Goal: Task Accomplishment & Management: Use online tool/utility

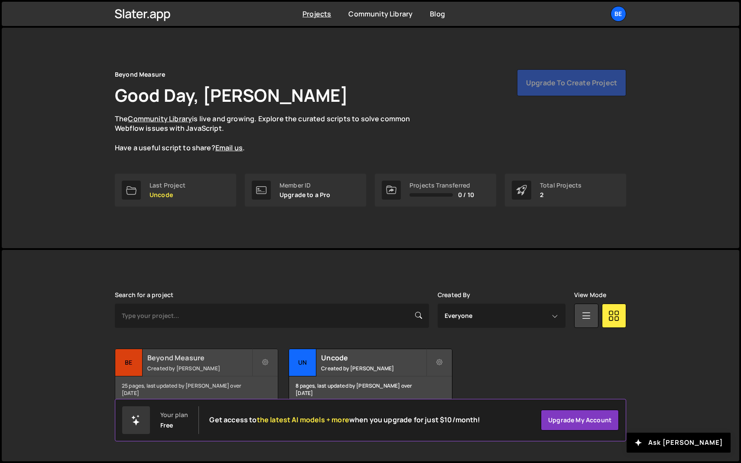
click at [182, 366] on small "Created by [PERSON_NAME]" at bounding box center [199, 368] width 104 height 7
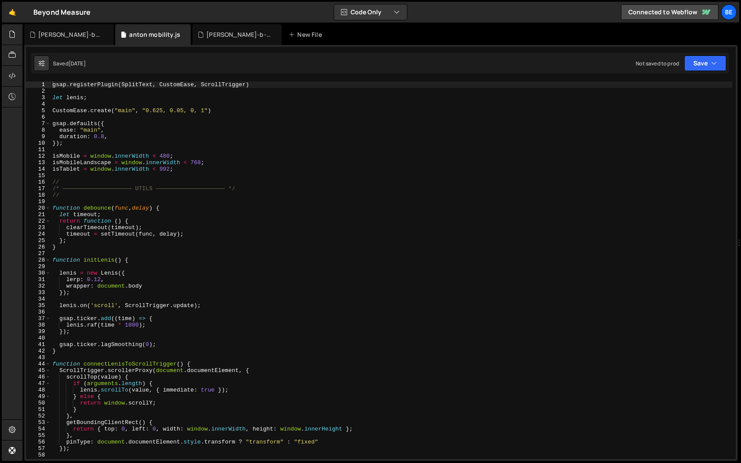
click at [135, 199] on div "gsap . registerPlugin ( SplitText , CustomEase , ScrollTrigger ) let lenis ; Cu…" at bounding box center [392, 277] width 682 height 391
click at [49, 208] on span at bounding box center [48, 208] width 5 height 7
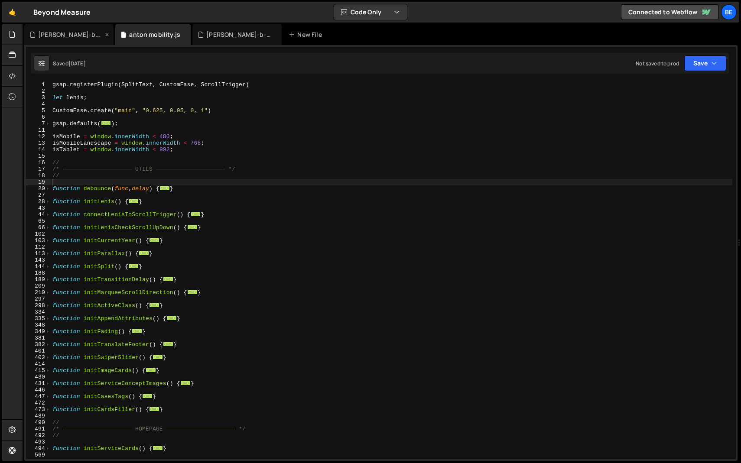
click at [104, 36] on icon at bounding box center [107, 34] width 6 height 9
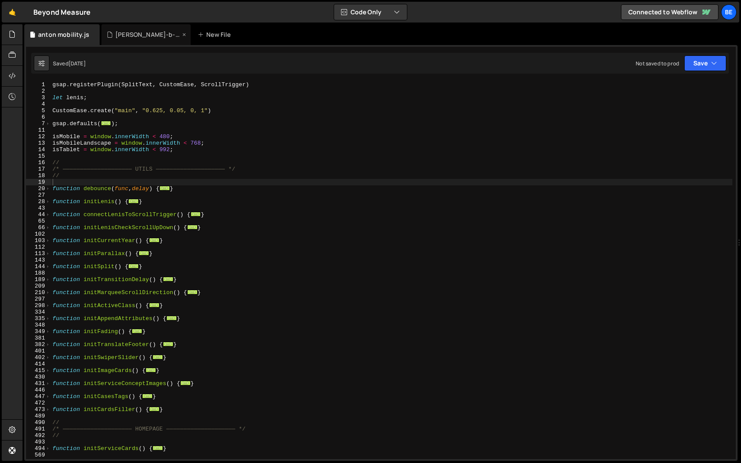
click at [181, 36] on icon at bounding box center [184, 34] width 6 height 9
click at [85, 179] on div "gsap . registerPlugin ( SplitText , CustomEase , ScrollTrigger ) let lenis ; Cu…" at bounding box center [392, 277] width 682 height 391
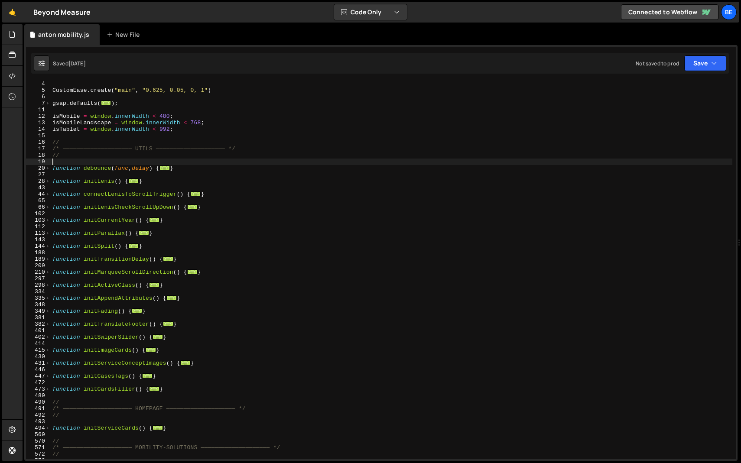
scroll to position [22, 0]
click at [89, 168] on div "CustomEase . create ( "main" , "0.625, 0.05, 0, 1" ) gsap . defaults ( ... ) ; …" at bounding box center [392, 274] width 682 height 391
type textarea "function debounce(func, delay) {"
click at [88, 173] on div "CustomEase . create ( "main" , "0.625, 0.05, 0, 1" ) gsap . defaults ( ... ) ; …" at bounding box center [392, 274] width 682 height 391
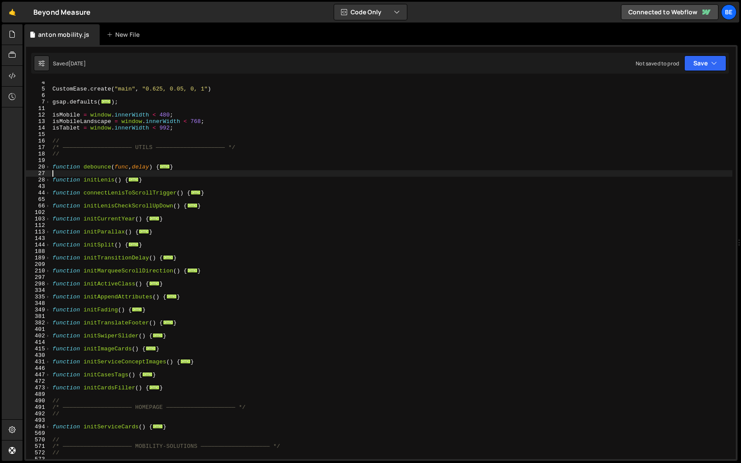
click at [93, 201] on div "CustomEase . create ( "main" , "0.625, 0.05, 0, 1" ) gsap . defaults ( ... ) ; …" at bounding box center [392, 274] width 682 height 391
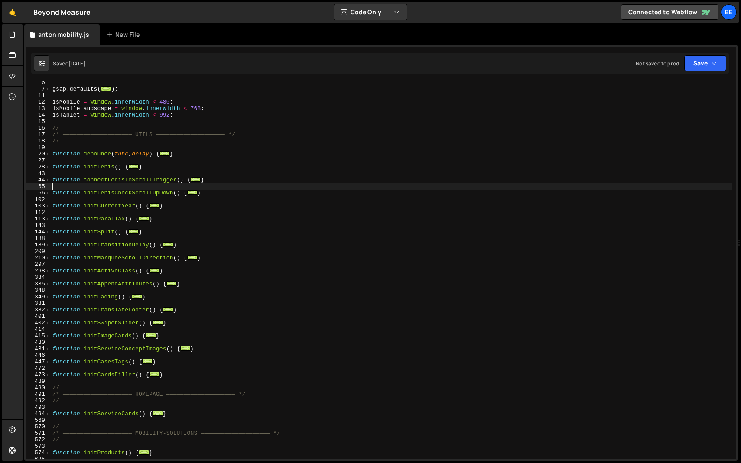
scroll to position [35, 0]
click at [91, 239] on div "gsap . defaults ( ... ) ; isMobile = window . innerWidth < 480 ; isMobileLandsc…" at bounding box center [392, 274] width 682 height 391
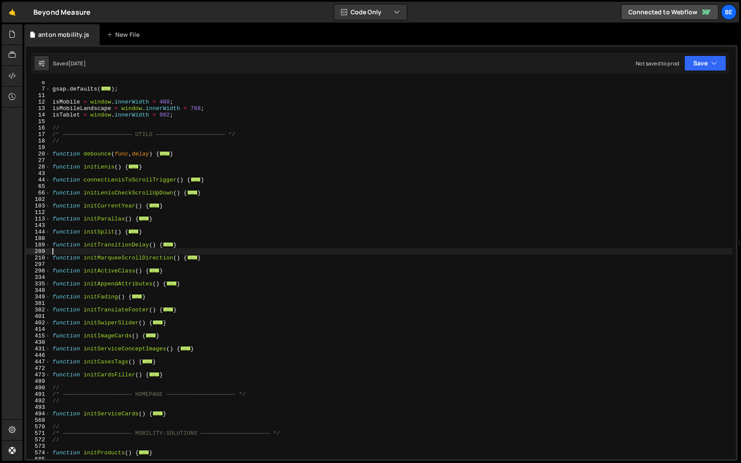
click at [92, 250] on div "gsap . defaults ( ... ) ; isMobile = window . innerWidth < 480 ; isMobileLandsc…" at bounding box center [392, 274] width 682 height 391
click at [93, 261] on div "gsap . defaults ( ... ) ; isMobile = window . innerWidth < 480 ; isMobileLandsc…" at bounding box center [392, 274] width 682 height 391
type textarea "function initMarqueeScrollDirection() {"
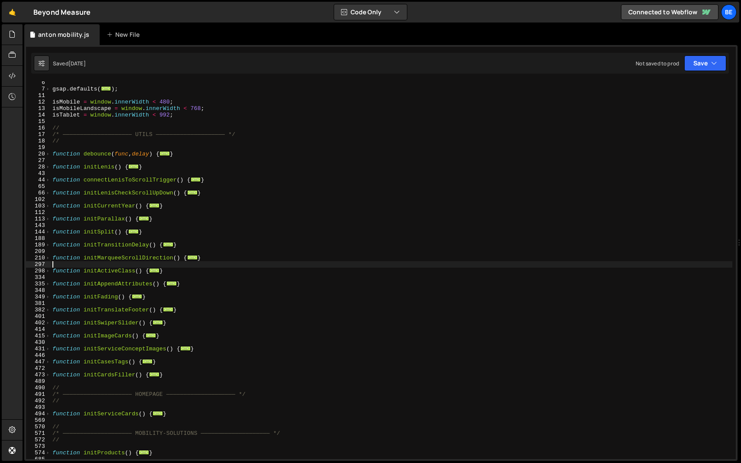
click at [93, 267] on div "gsap . defaults ( ... ) ; isMobile = window . innerWidth < 480 ; isMobileLandsc…" at bounding box center [392, 274] width 682 height 391
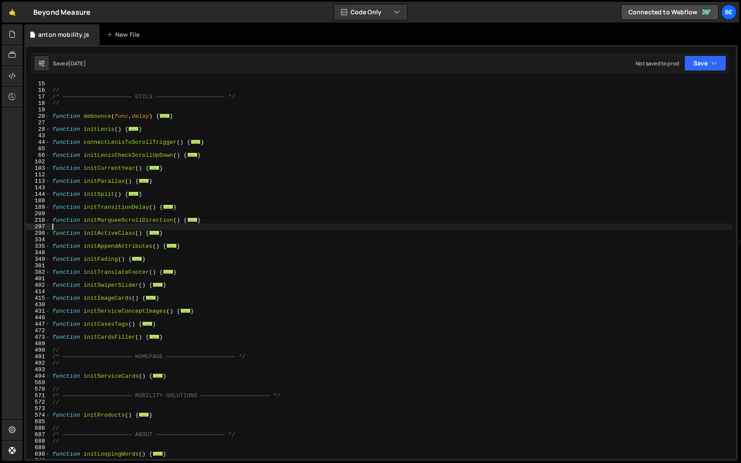
scroll to position [73, 0]
click at [91, 277] on div "// /* ———————————————————— UTILS ———————————————————— */ // function debounce (…" at bounding box center [392, 275] width 682 height 391
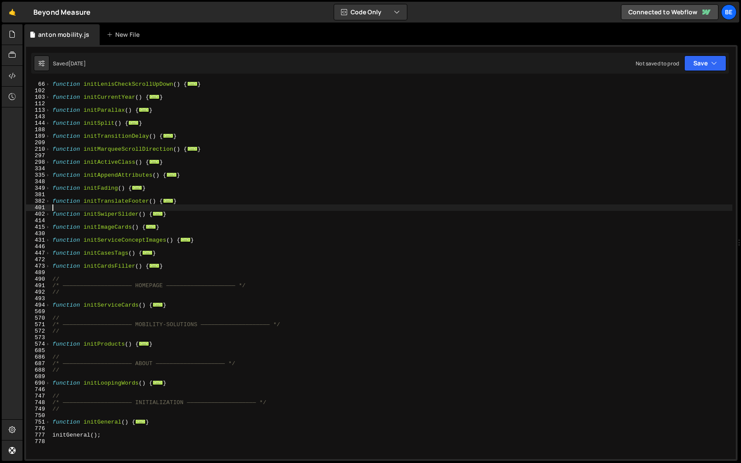
scroll to position [144, 0]
click at [47, 239] on span at bounding box center [48, 240] width 5 height 7
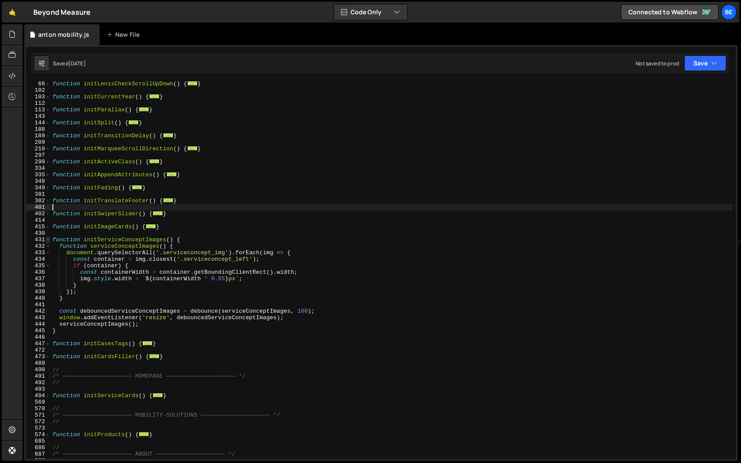
click at [47, 239] on span at bounding box center [48, 240] width 5 height 7
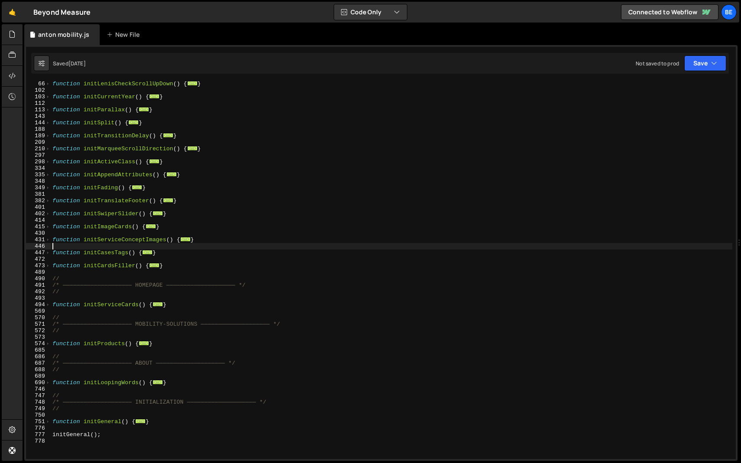
click at [59, 246] on div "function initLenisCheckScrollUpDown ( ) { ... } function initCurrentYear ( ) { …" at bounding box center [392, 276] width 682 height 391
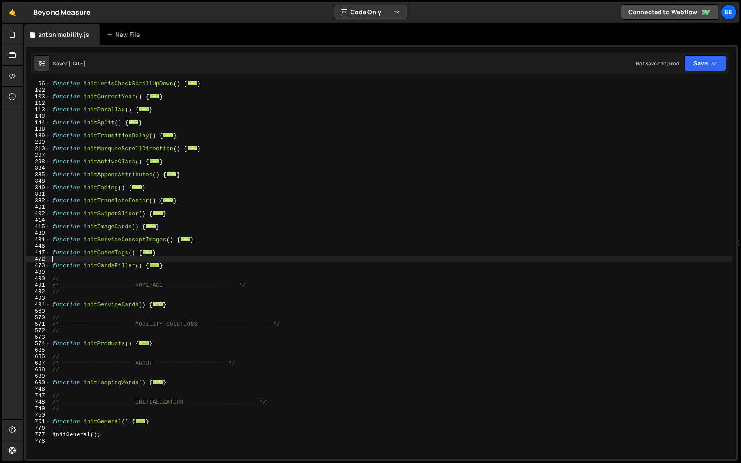
click at [59, 260] on div "function initLenisCheckScrollUpDown ( ) { ... } function initCurrentYear ( ) { …" at bounding box center [392, 276] width 682 height 391
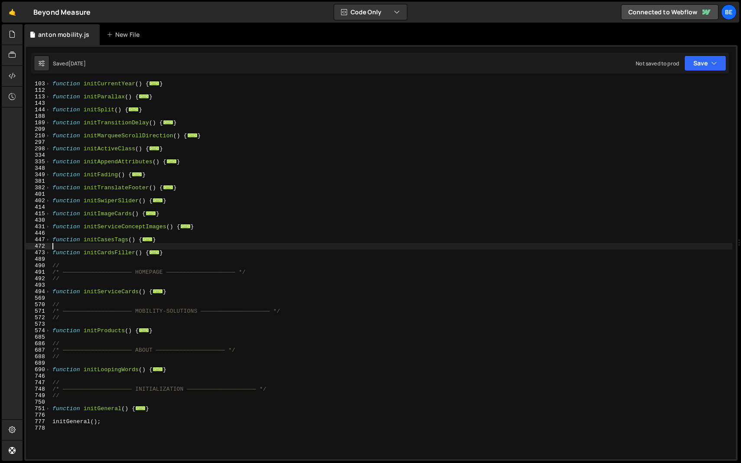
scroll to position [158, 0]
click at [59, 268] on div "function initCurrentYear ( ) { ... } function initParallax ( ) { ... } function…" at bounding box center [392, 274] width 682 height 391
click at [65, 262] on div "function initCurrentYear ( ) { ... } function initParallax ( ) { ... } function…" at bounding box center [392, 274] width 682 height 391
click at [65, 254] on div "function initCurrentYear ( ) { ... } function initParallax ( ) { ... } function…" at bounding box center [392, 274] width 682 height 391
type textarea "function initCardsFiller() {"
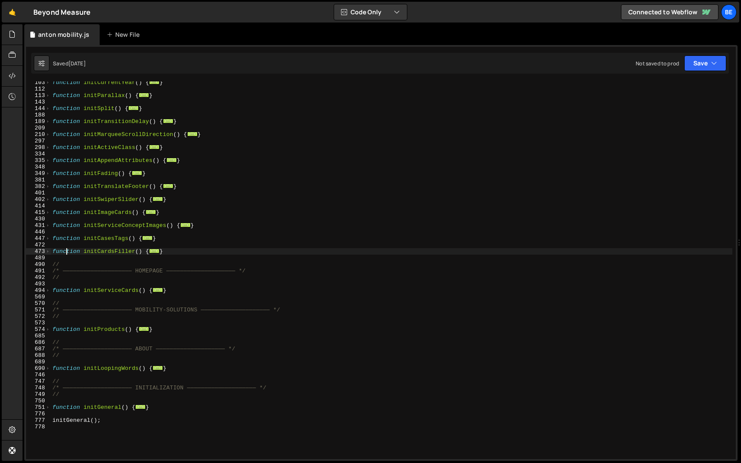
click at [64, 258] on div "function initCurrentYear ( ) { ... } function initParallax ( ) { ... } function…" at bounding box center [392, 274] width 682 height 391
click at [73, 284] on div "function initCurrentYear ( ) { ... } function initParallax ( ) { ... } function…" at bounding box center [392, 274] width 682 height 391
click at [73, 291] on div "function initCurrentYear ( ) { ... } function initParallax ( ) { ... } function…" at bounding box center [392, 274] width 682 height 391
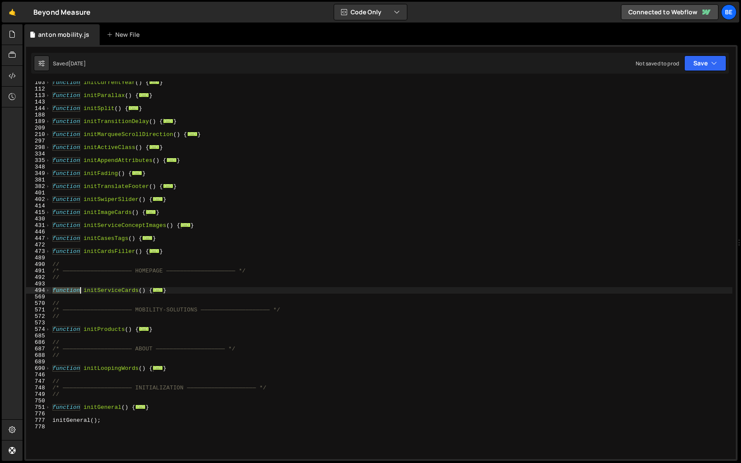
click at [73, 291] on div "function initCurrentYear ( ) { ... } function initParallax ( ) { ... } function…" at bounding box center [392, 274] width 682 height 391
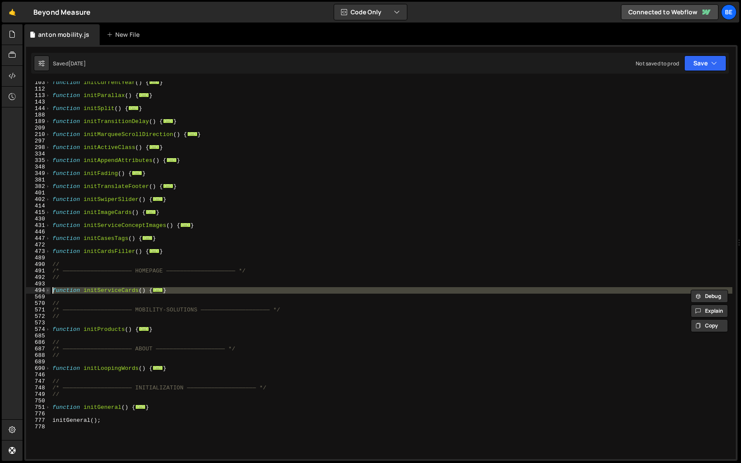
click at [49, 290] on span at bounding box center [48, 290] width 5 height 7
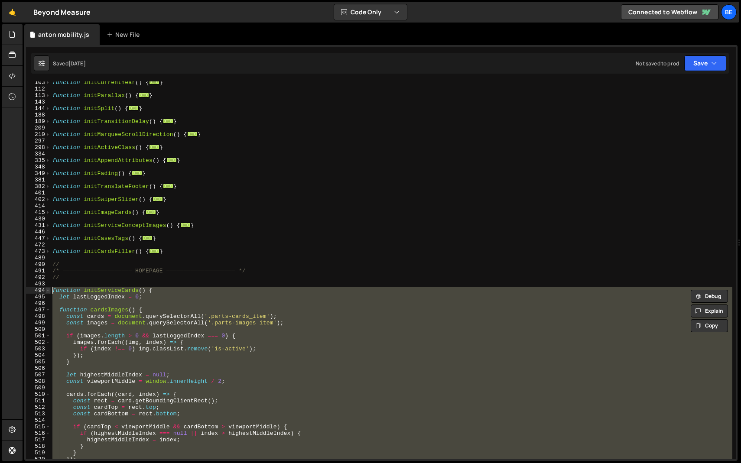
click at [49, 290] on span at bounding box center [48, 290] width 5 height 7
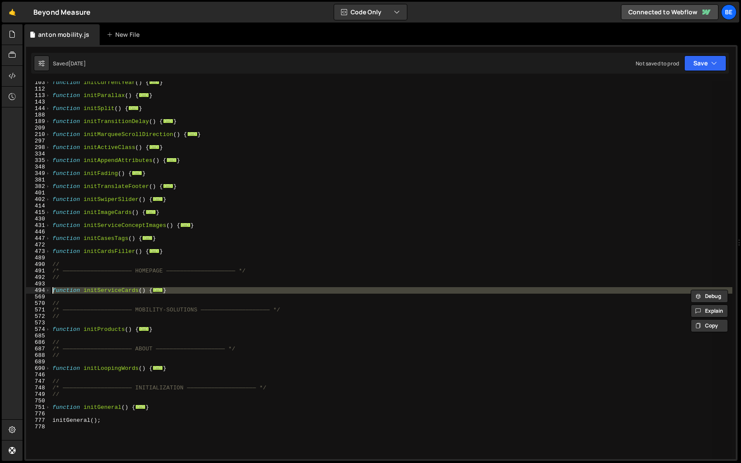
click at [186, 291] on div "function initCurrentYear ( ) { ... } function initParallax ( ) { ... } function…" at bounding box center [392, 271] width 682 height 378
click at [186, 291] on div "function initCurrentYear ( ) { ... } function initParallax ( ) { ... } function…" at bounding box center [392, 274] width 682 height 391
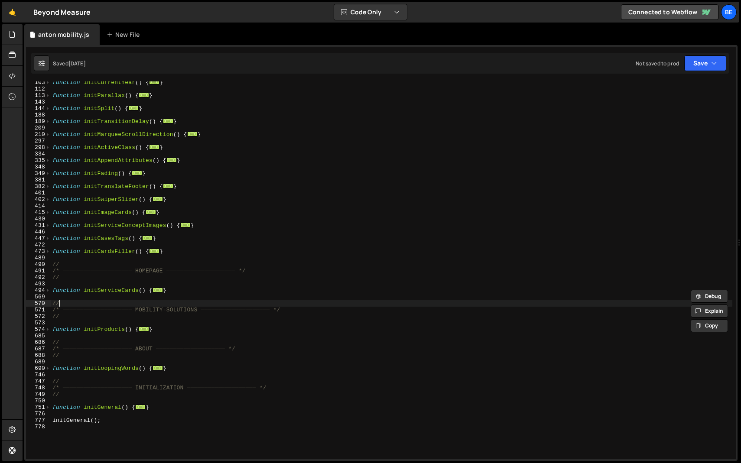
click at [168, 303] on div "function initCurrentYear ( ) { ... } function initParallax ( ) { ... } function…" at bounding box center [392, 274] width 682 height 391
click at [109, 290] on div "function initCurrentYear ( ) { ... } function initParallax ( ) { ... } function…" at bounding box center [392, 274] width 682 height 391
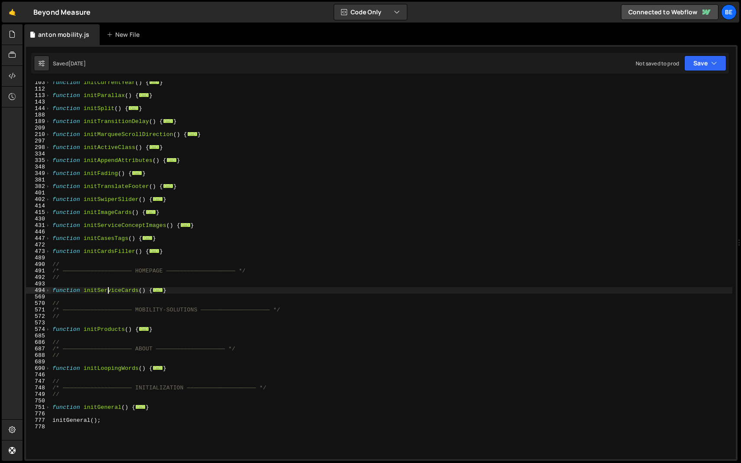
click at [109, 290] on div "function initCurrentYear ( ) { ... } function initParallax ( ) { ... } function…" at bounding box center [392, 274] width 682 height 391
click at [119, 305] on div "function initCurrentYear ( ) { ... } function initParallax ( ) { ... } function…" at bounding box center [392, 274] width 682 height 391
type textarea "//"
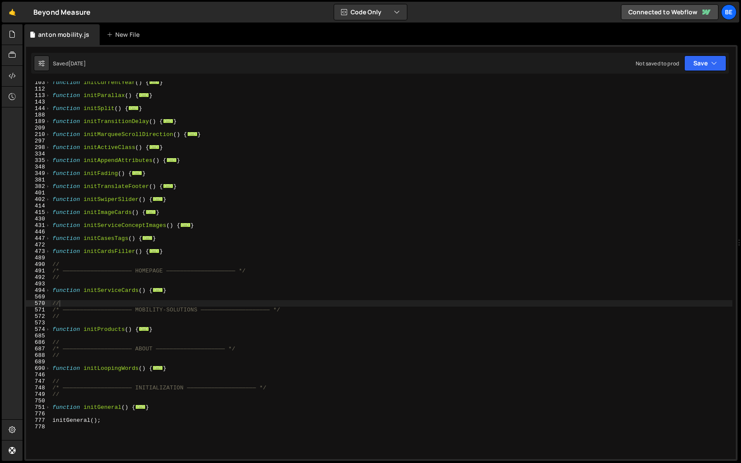
click at [343, 218] on div "function initCurrentYear ( ) { ... } function initParallax ( ) { ... } function…" at bounding box center [392, 274] width 682 height 391
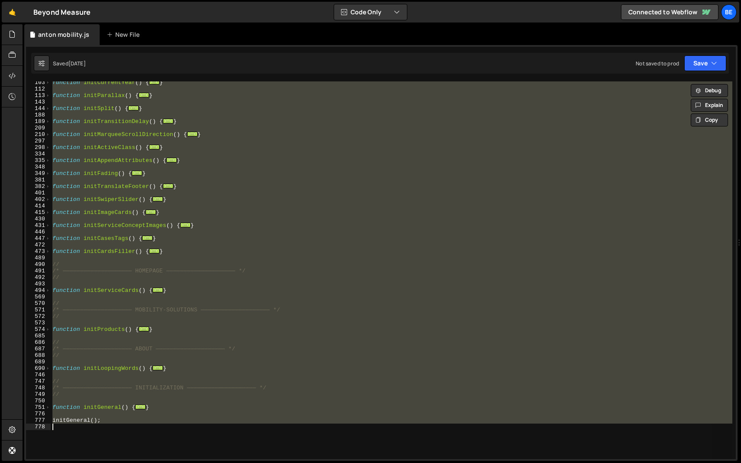
click at [268, 236] on div "function initCurrentYear ( ) { ... } function initParallax ( ) { ... } function…" at bounding box center [392, 271] width 682 height 378
type textarea "}"
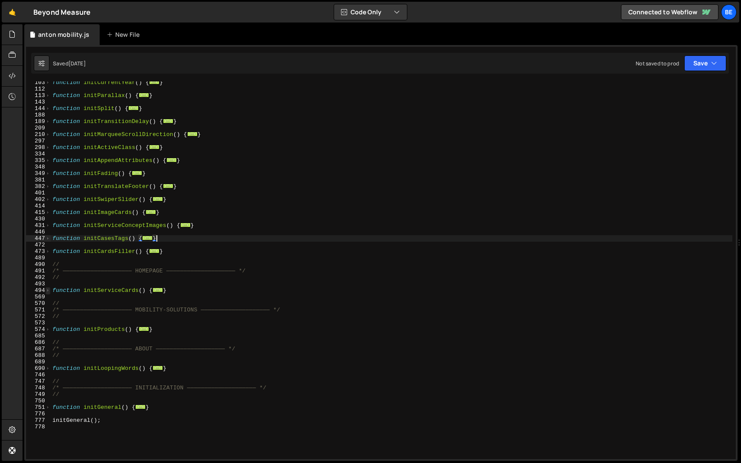
click at [48, 288] on span at bounding box center [48, 290] width 5 height 7
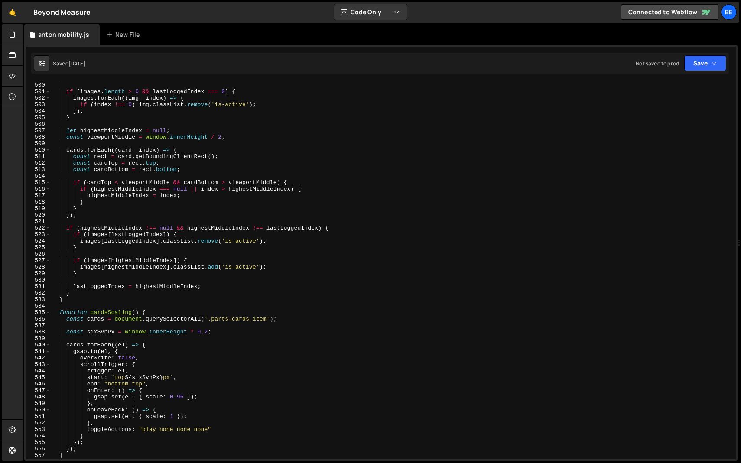
scroll to position [359, 0]
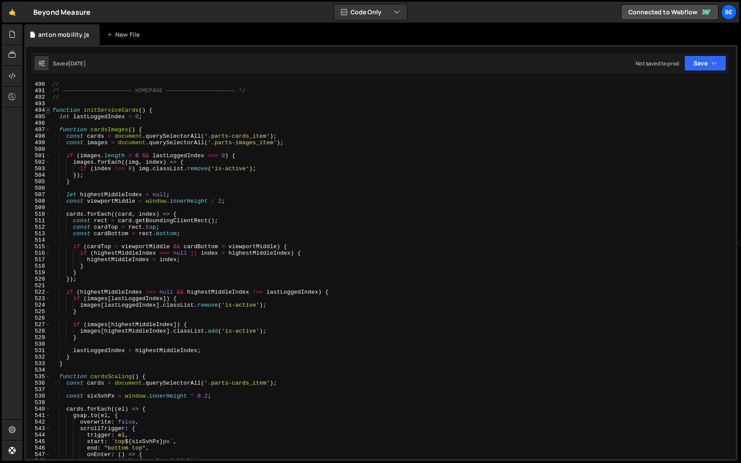
click at [49, 110] on span at bounding box center [48, 110] width 5 height 7
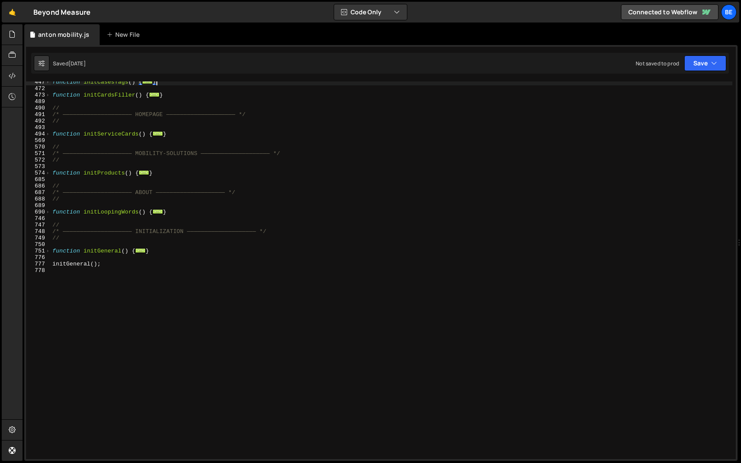
scroll to position [315, 0]
click at [238, 169] on div "function initCasesTags ( ) { ... } function initCardsFiller ( ) { ... } // /* —…" at bounding box center [392, 274] width 682 height 391
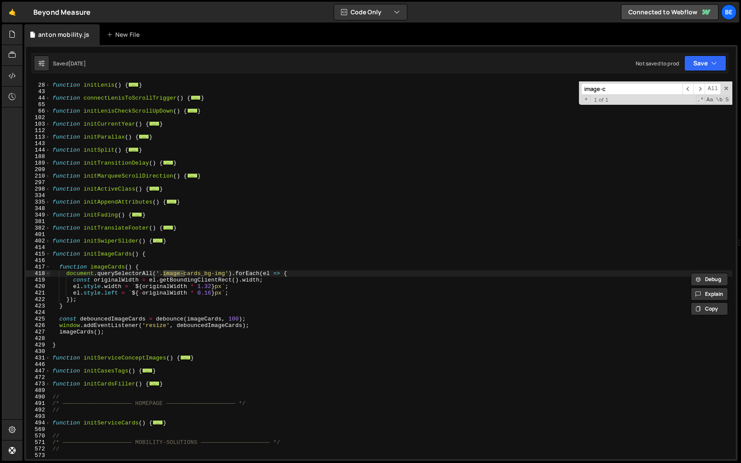
scroll to position [117, 0]
type input "image-cards"
type textarea "function imageCards() {"
click at [114, 268] on div "function initLenis ( ) { ... } function connectLenisToScrollTrigger ( ) { ... }…" at bounding box center [392, 270] width 682 height 391
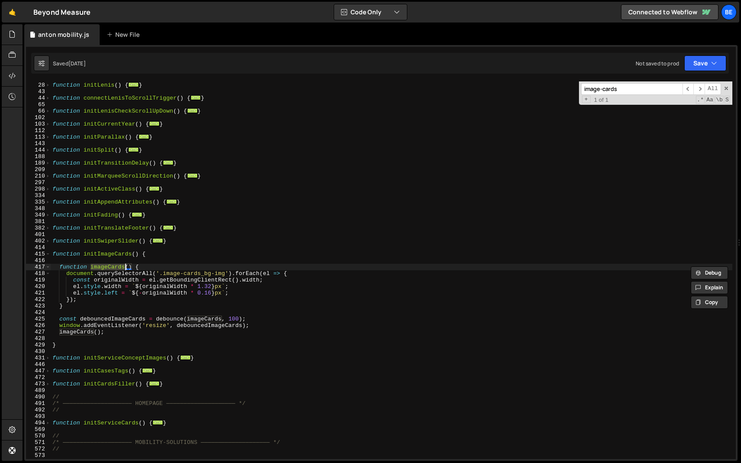
click at [162, 262] on div "function initLenis ( ) { ... } function connectLenisToScrollTrigger ( ) { ... }…" at bounding box center [392, 270] width 682 height 391
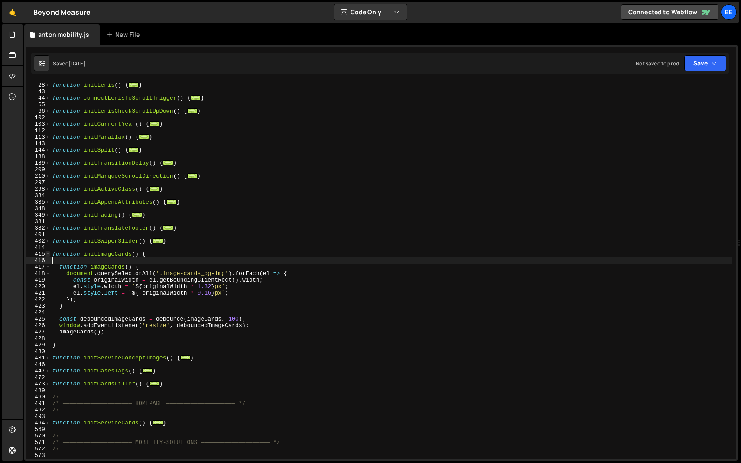
click at [47, 253] on span at bounding box center [48, 254] width 5 height 7
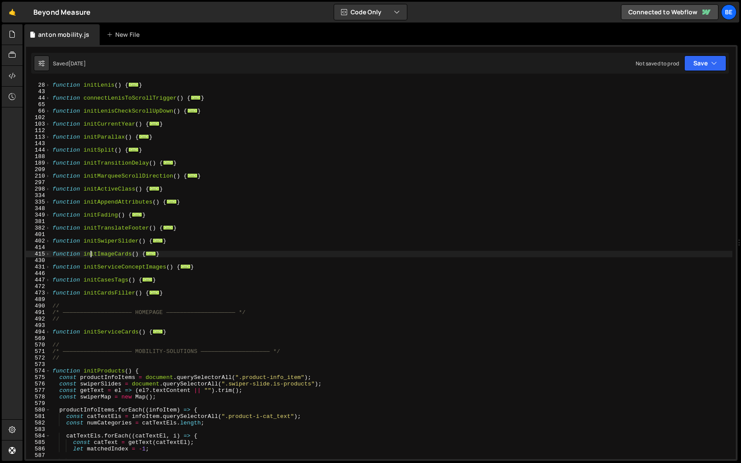
click at [89, 253] on div "function initLenis ( ) { ... } function connectLenisToScrollTrigger ( ) { ... }…" at bounding box center [392, 270] width 682 height 391
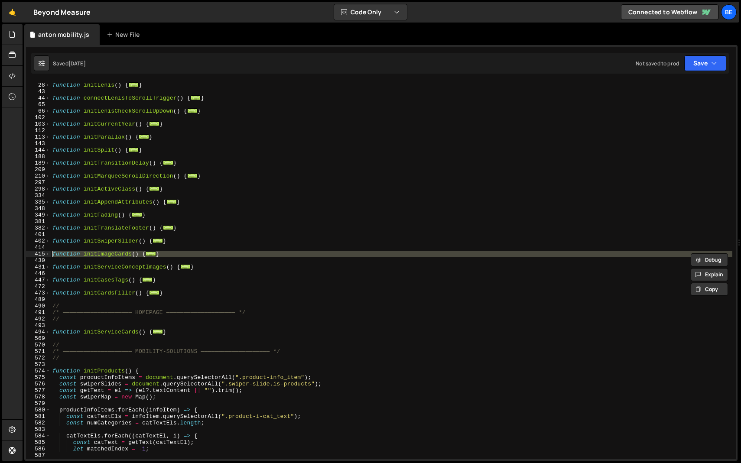
click at [89, 253] on div "function initLenis ( ) { ... } function connectLenisToScrollTrigger ( ) { ... }…" at bounding box center [392, 270] width 682 height 391
paste textarea "}"
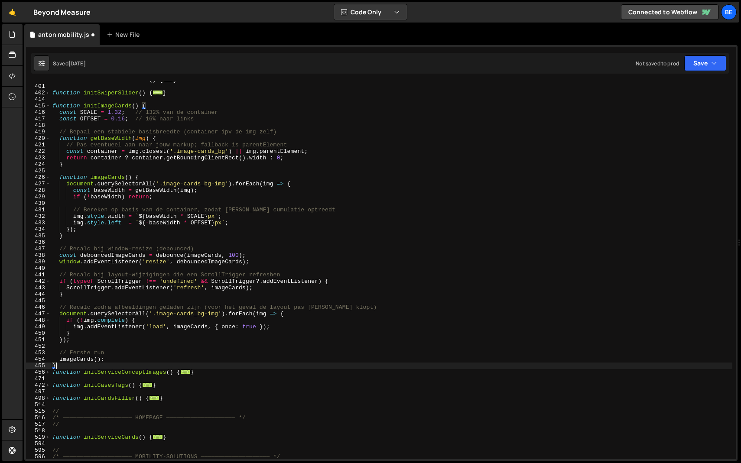
scroll to position [268, 0]
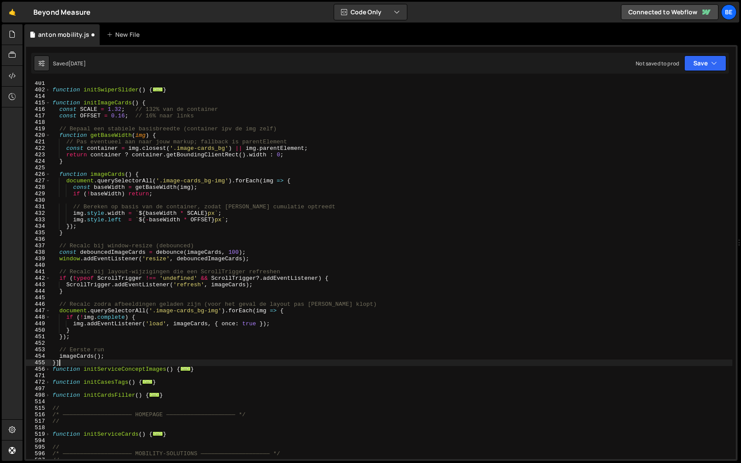
type textarea "}"
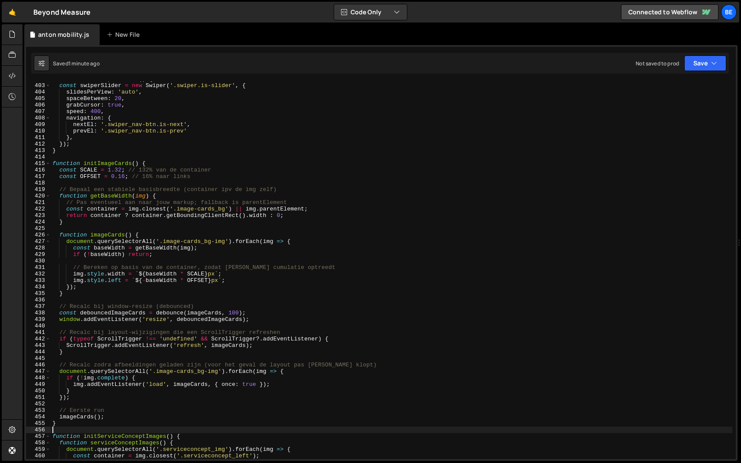
scroll to position [2614, 0]
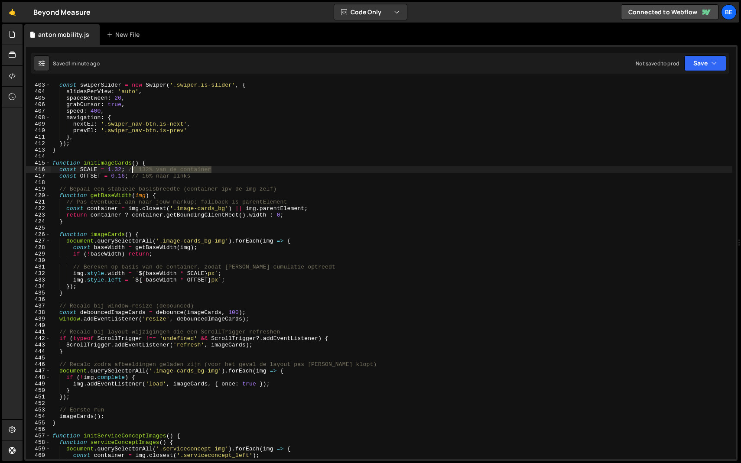
drag, startPoint x: 221, startPoint y: 171, endPoint x: 130, endPoint y: 171, distance: 90.6
click at [130, 171] on div "function initSwiperSlider ( ) { const swiperSlider = new Swiper ( '.swiper.is-s…" at bounding box center [392, 270] width 682 height 391
drag, startPoint x: 131, startPoint y: 176, endPoint x: 199, endPoint y: 175, distance: 68.1
click at [199, 175] on div "function initSwiperSlider ( ) { const swiperSlider = new Swiper ( '.swiper.is-s…" at bounding box center [392, 270] width 682 height 391
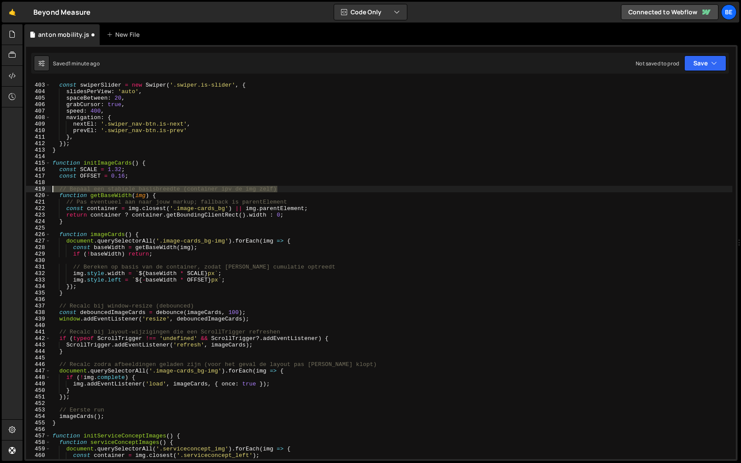
drag, startPoint x: 286, startPoint y: 188, endPoint x: 26, endPoint y: 187, distance: 260.1
click at [26, 187] on div "const OFFSET = 0.16; 402 403 404 405 406 407 408 409 410 411 412 413 414 415 41…" at bounding box center [381, 271] width 710 height 378
type textarea "// Bepaal een stabiele basisbreedte (container ipv de img zelf)"
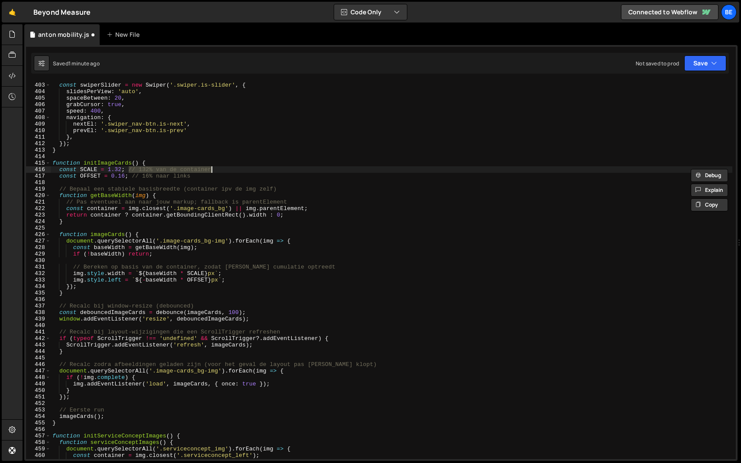
click at [199, 178] on div "function initSwiperSlider ( ) { const swiperSlider = new Swiper ( '.swiper.is-s…" at bounding box center [392, 270] width 682 height 391
click at [47, 163] on span at bounding box center [48, 163] width 5 height 7
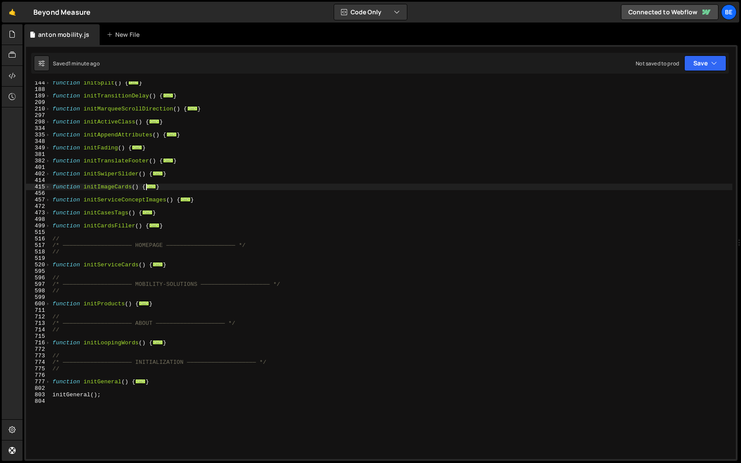
scroll to position [184, 0]
click at [172, 187] on div "function initSplit ( ) { ... } function initTransitionDelay ( ) { ... } functio…" at bounding box center [392, 275] width 682 height 391
type textarea "}"
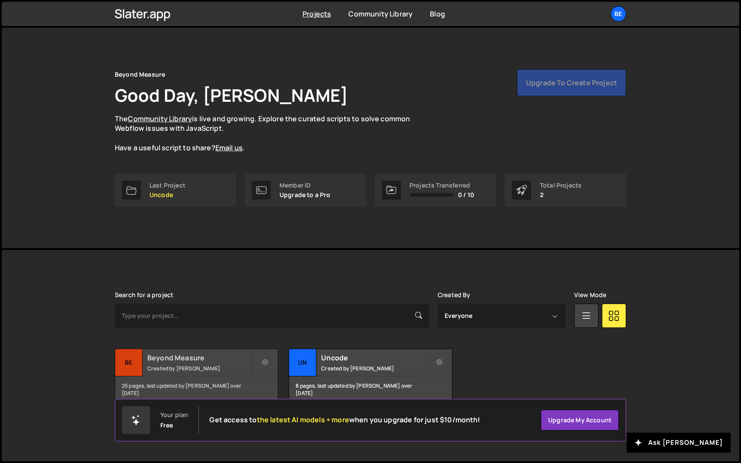
click at [198, 371] on small "Created by [PERSON_NAME]" at bounding box center [199, 368] width 104 height 7
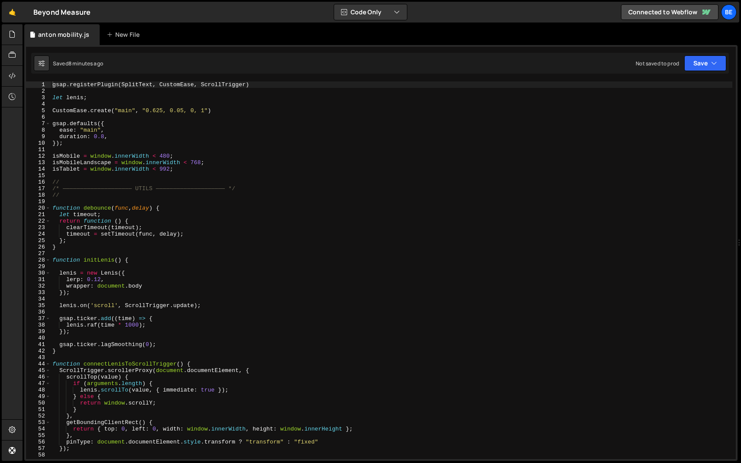
click at [90, 114] on div "gsap . registerPlugin ( SplitText , CustomEase , ScrollTrigger ) let [PERSON_NA…" at bounding box center [392, 277] width 682 height 391
click at [68, 167] on div "gsap . registerPlugin ( SplitText , CustomEase , ScrollTrigger ) let lenis ; Cu…" at bounding box center [392, 277] width 682 height 391
type textarea "isTablet = window.innerWidth < 992;"
click at [68, 167] on div "gsap . registerPlugin ( SplitText , CustomEase , ScrollTrigger ) let lenis ; Cu…" at bounding box center [392, 277] width 682 height 391
click at [71, 175] on div "gsap . registerPlugin ( SplitText , CustomEase , ScrollTrigger ) let lenis ; Cu…" at bounding box center [392, 277] width 682 height 391
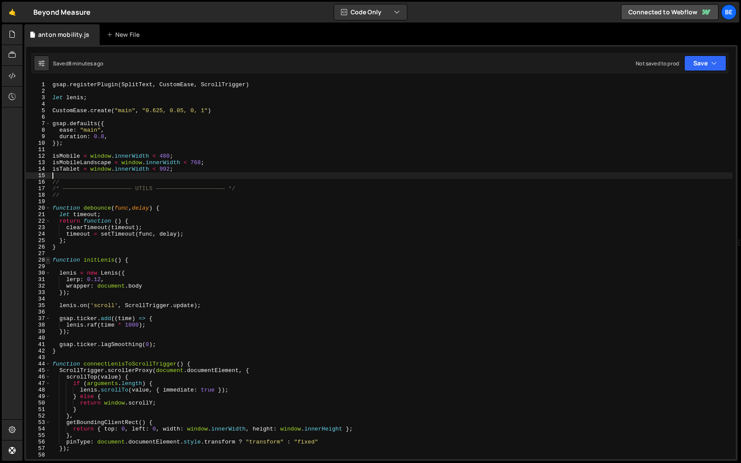
click at [49, 260] on span at bounding box center [48, 260] width 5 height 7
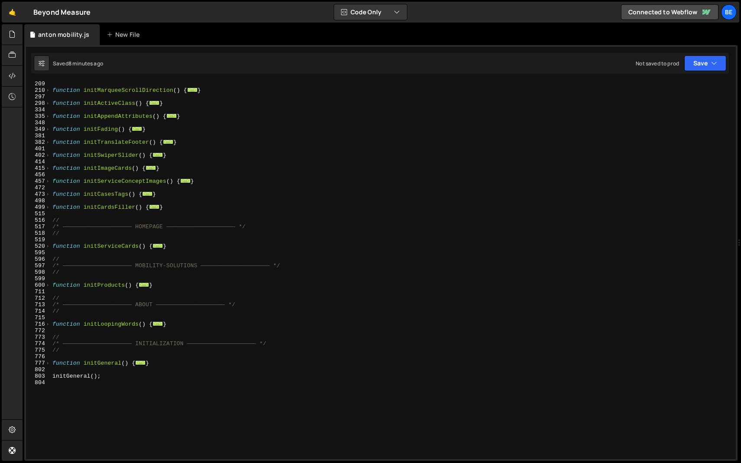
scroll to position [204, 0]
click at [140, 128] on span "..." at bounding box center [137, 126] width 10 height 5
type textarea "function initFading() {"
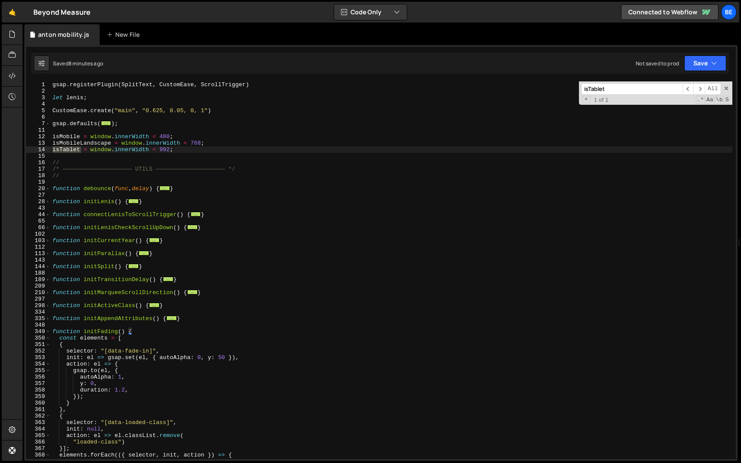
scroll to position [0, 0]
click at [603, 87] on input "isTablet" at bounding box center [631, 89] width 101 height 12
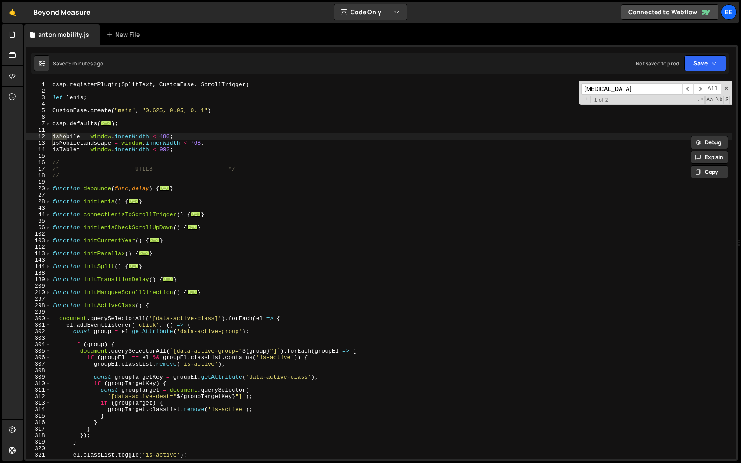
type input "ismob"
type textarea "isMobile = window.innerWidth < 480;"
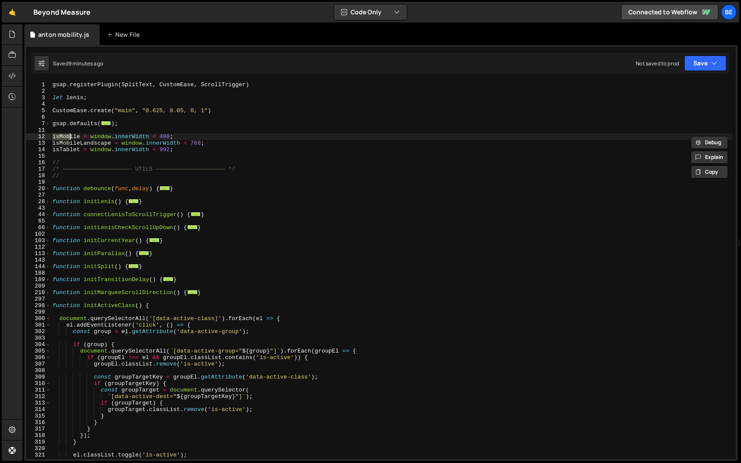
click at [28, 14] on div "🤙 Beyond Measure ⚠️ Code is being edited in another browser" at bounding box center [46, 12] width 89 height 21
click at [16, 14] on link "🤙" at bounding box center [12, 12] width 21 height 21
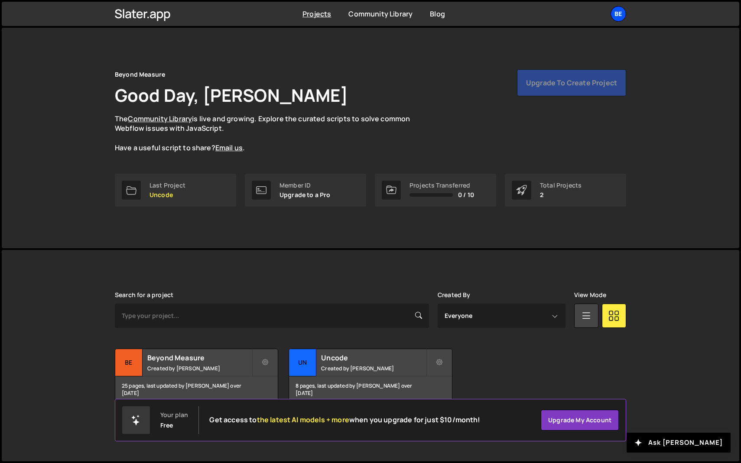
click at [621, 13] on div "Be" at bounding box center [619, 14] width 16 height 16
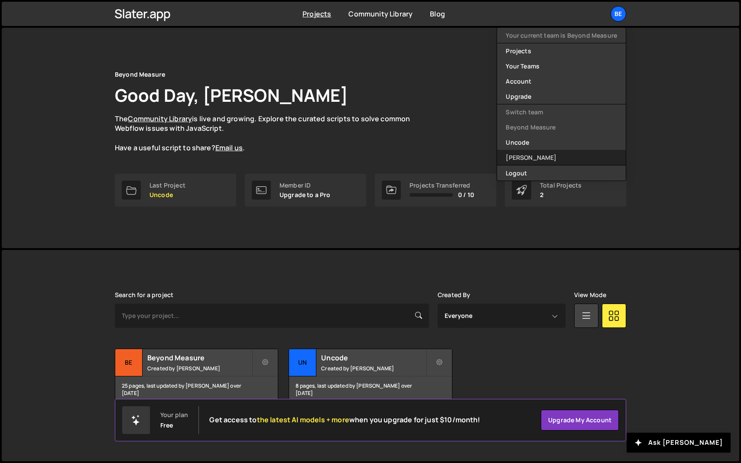
click at [545, 156] on link "[PERSON_NAME]" at bounding box center [561, 157] width 129 height 15
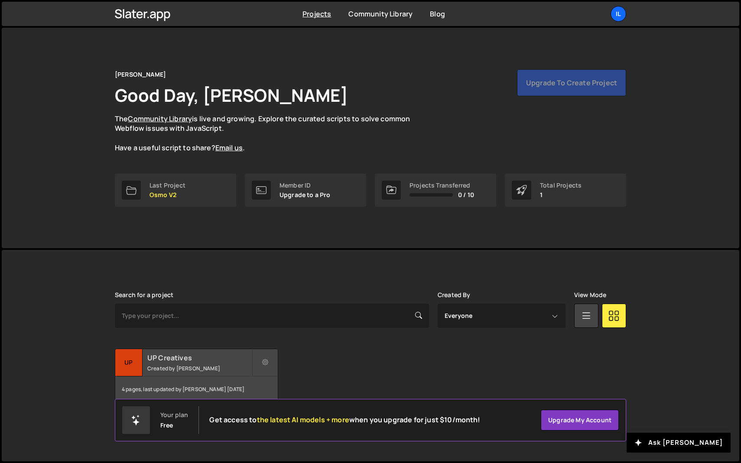
click at [189, 359] on h2 "UP Creatives" at bounding box center [199, 358] width 104 height 10
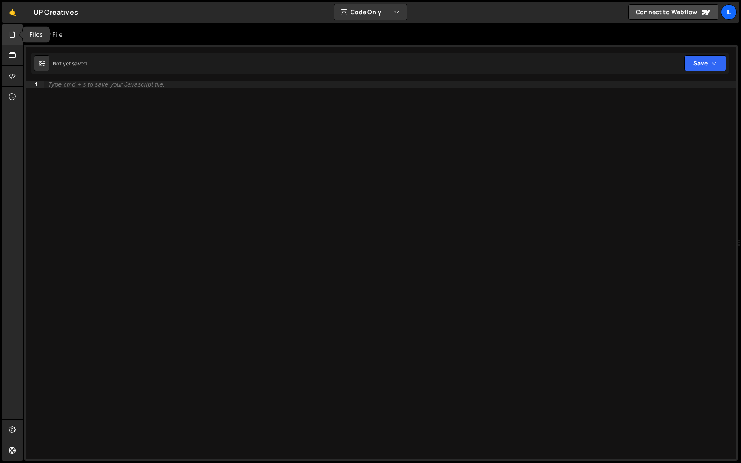
click at [10, 35] on icon at bounding box center [12, 34] width 7 height 10
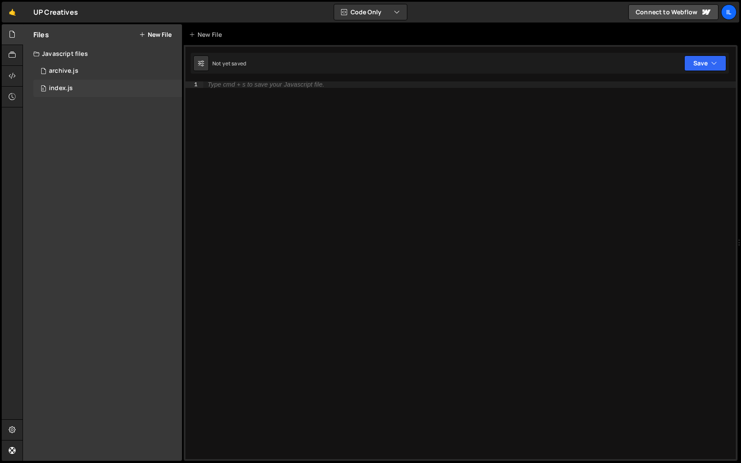
click at [61, 88] on div "index.js" at bounding box center [61, 89] width 24 height 8
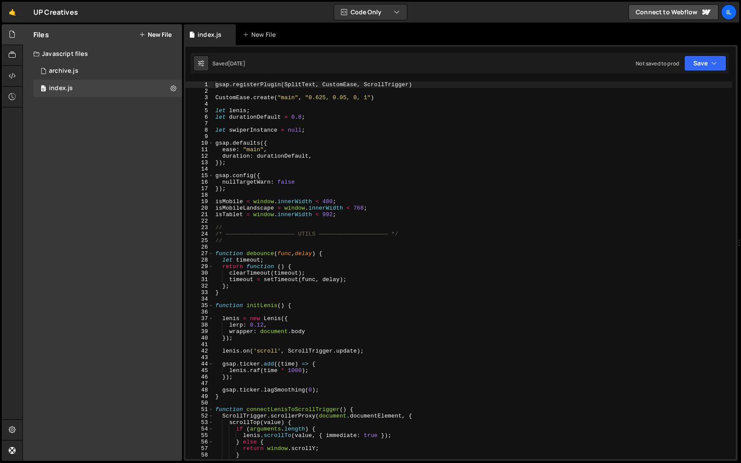
click at [19, 33] on div at bounding box center [20, 34] width 3 height 7
click at [11, 36] on icon at bounding box center [12, 34] width 7 height 10
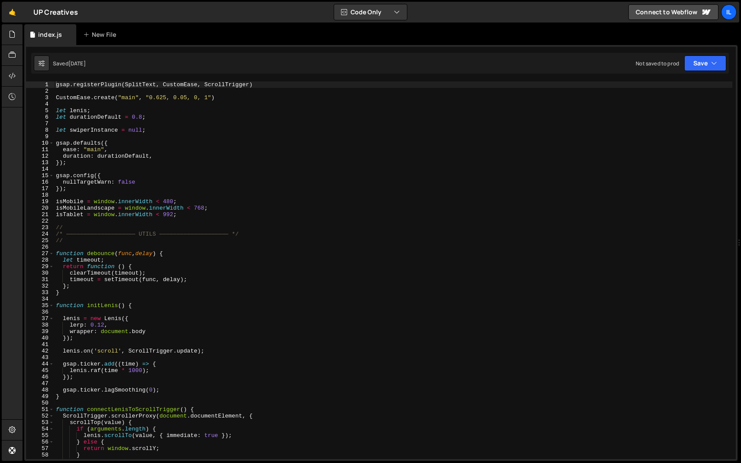
type textarea "duration: durationDefault,"
click at [168, 153] on div "gsap . registerPlugin ( SplitText , CustomEase , ScrollTrigger ) CustomEase . c…" at bounding box center [393, 277] width 678 height 391
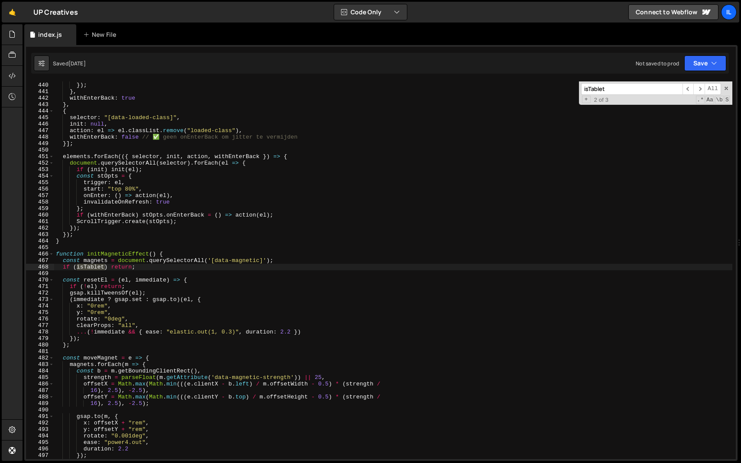
scroll to position [2854, 0]
type input "isTablet"
type textarea "if (isTablet) return;"
drag, startPoint x: 140, startPoint y: 268, endPoint x: 46, endPoint y: 268, distance: 93.6
click at [46, 268] on div "if (isTablet) return; 439 440 441 442 443 444 445 446 447 448 449 450 451 452 4…" at bounding box center [381, 271] width 710 height 378
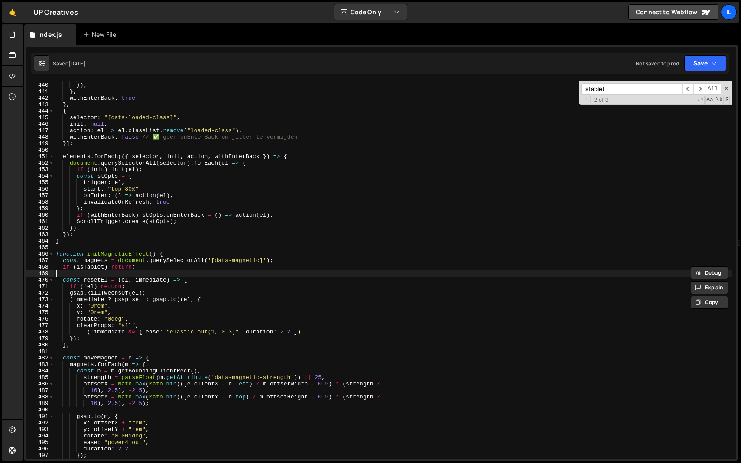
click at [74, 274] on div "duration : 1.25 }) ; } , withEnterBack : true } , { selector : "[data-loaded-cl…" at bounding box center [393, 270] width 678 height 391
click at [15, 14] on link "🤙" at bounding box center [12, 12] width 21 height 21
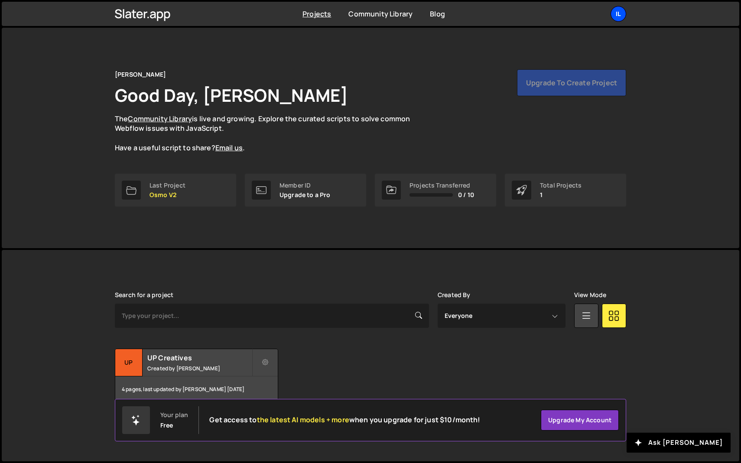
click at [614, 20] on div "Il" at bounding box center [619, 14] width 16 height 16
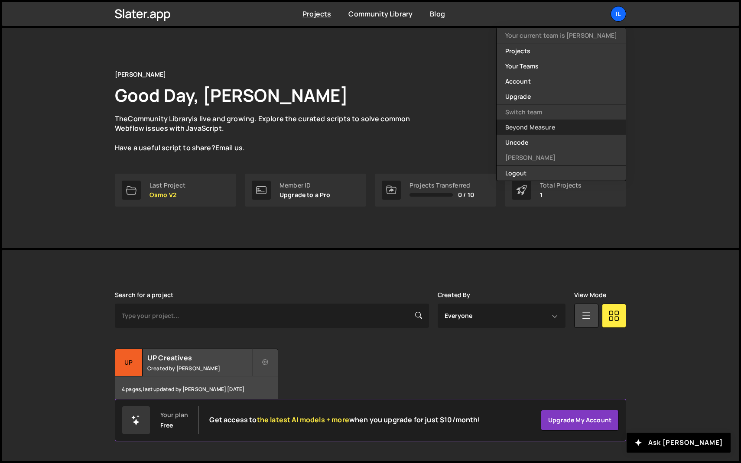
click at [541, 128] on link "Beyond Measure" at bounding box center [561, 127] width 129 height 15
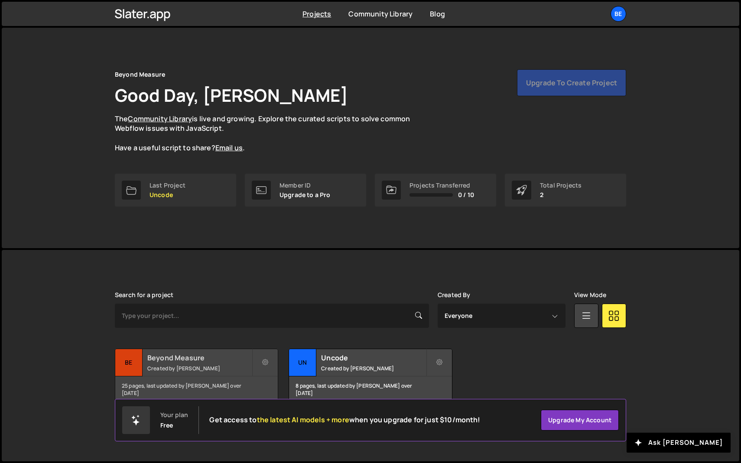
click at [175, 360] on h2 "Beyond Measure" at bounding box center [199, 358] width 104 height 10
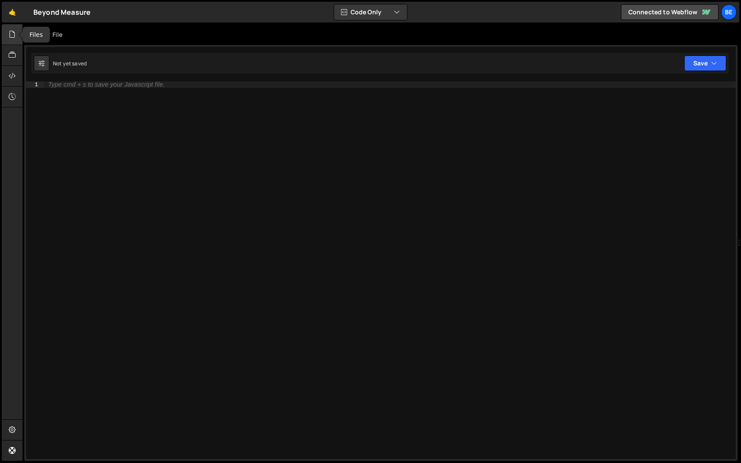
click at [15, 39] on icon at bounding box center [12, 34] width 7 height 10
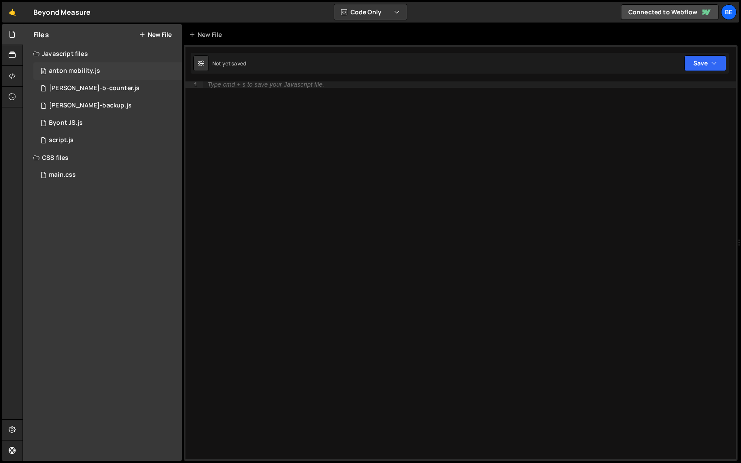
click at [71, 75] on div "0 anton mobility.js 0" at bounding box center [107, 70] width 149 height 17
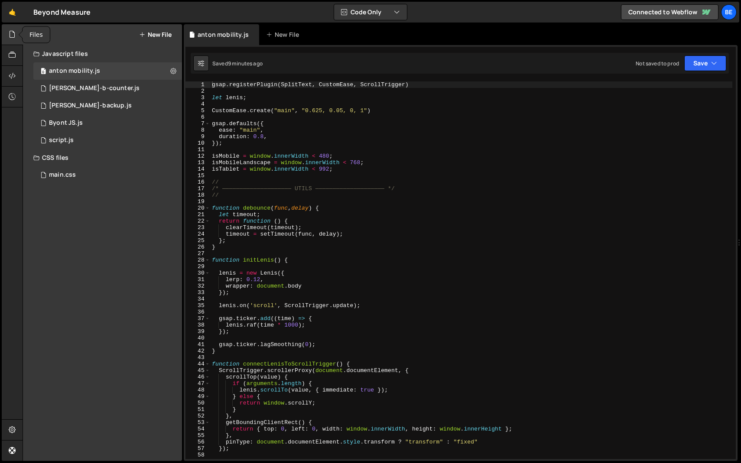
click at [15, 38] on icon at bounding box center [12, 34] width 7 height 10
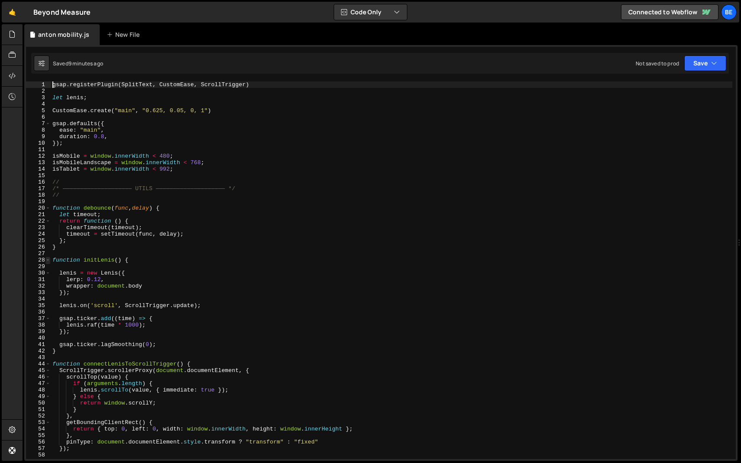
click at [49, 260] on span at bounding box center [48, 260] width 5 height 7
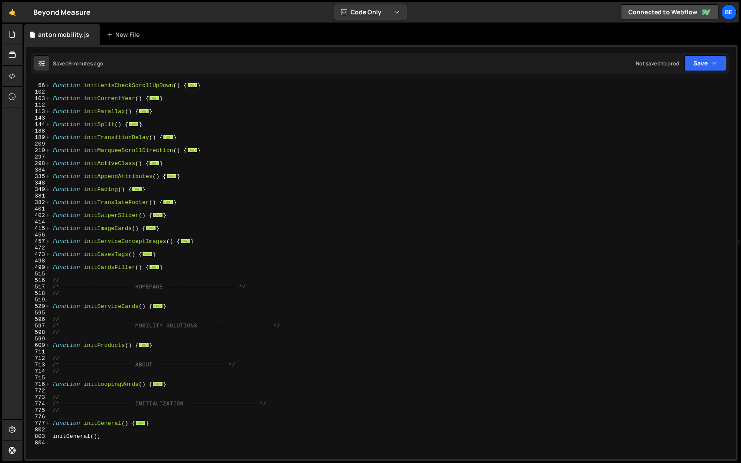
scroll to position [153, 0]
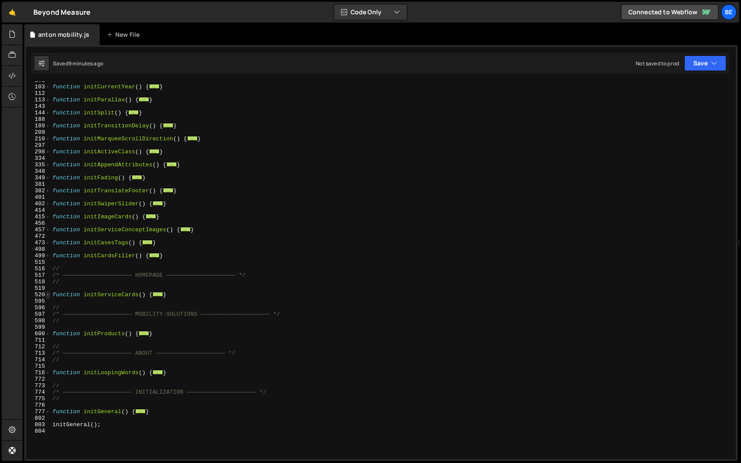
click at [47, 294] on span at bounding box center [48, 295] width 5 height 7
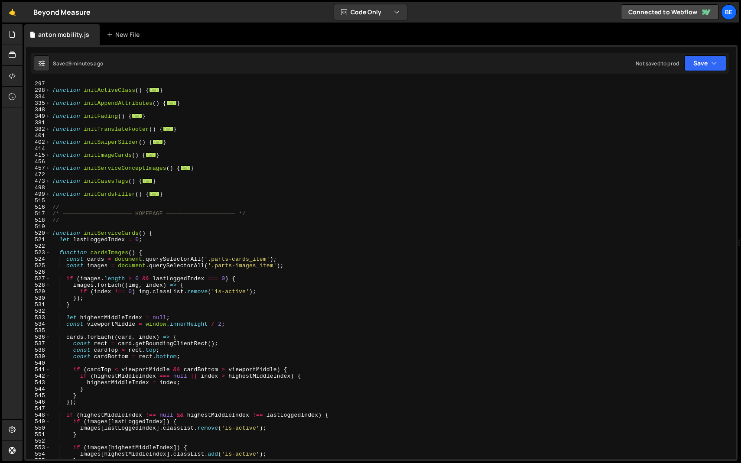
scroll to position [215, 0]
click at [156, 236] on div "function initActiveClass ( ) { ... } function initAppendAttributes ( ) { ... } …" at bounding box center [392, 276] width 682 height 391
click at [150, 251] on div "function initActiveClass ( ) { ... } function initAppendAttributes ( ) { ... } …" at bounding box center [392, 276] width 682 height 391
click at [312, 263] on div "function initActiveClass ( ) { ... } function initAppendAttributes ( ) { ... } …" at bounding box center [392, 276] width 682 height 391
type textarea "const images = document.querySelectorAll('.parts-images_item');"
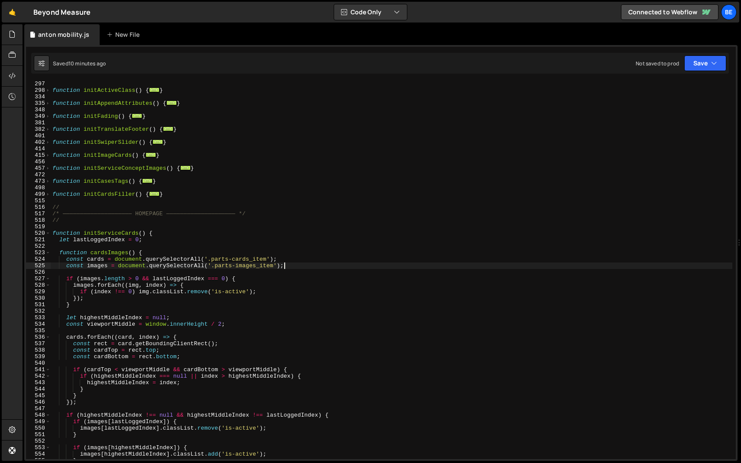
scroll to position [0, 0]
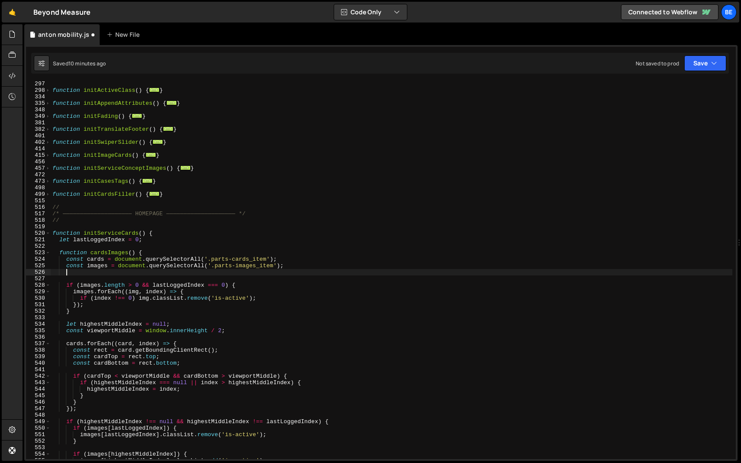
paste textarea "if (isTablet) return;"
click at [240, 233] on div "function initActiveClass ( ) { ... } function initAppendAttributes ( ) { ... } …" at bounding box center [392, 276] width 682 height 391
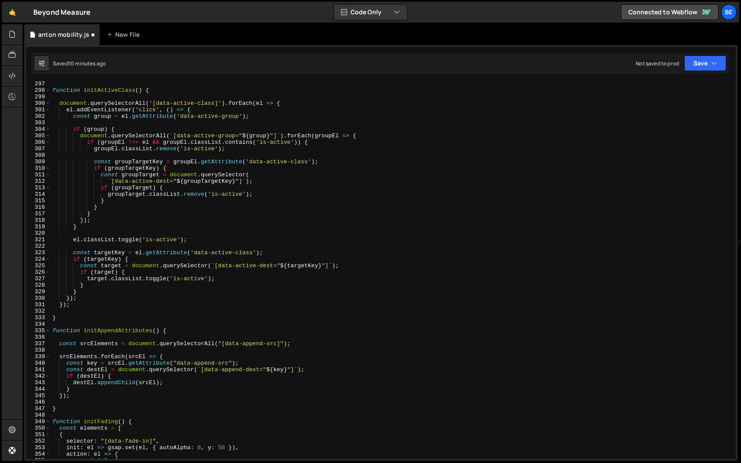
scroll to position [1926, 0]
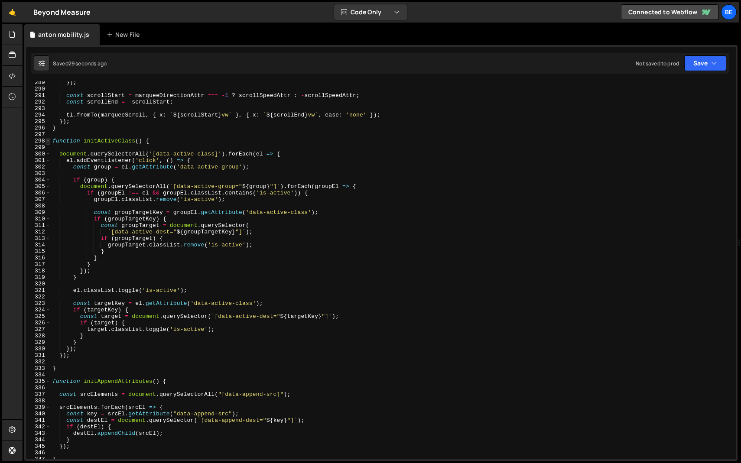
click at [49, 142] on span at bounding box center [48, 141] width 5 height 7
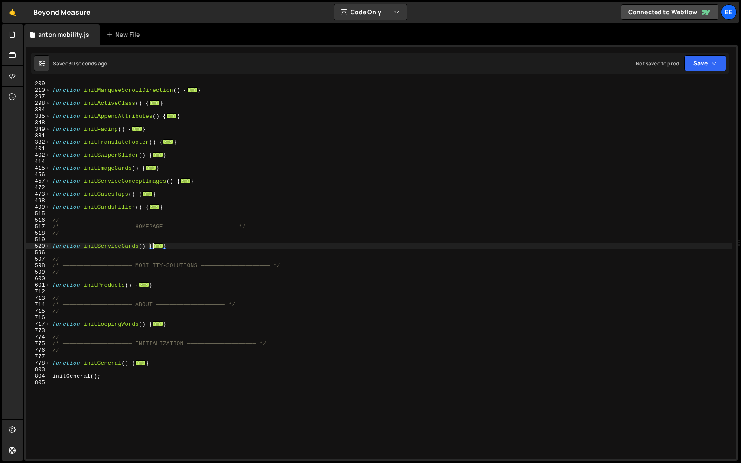
scroll to position [202, 0]
click at [48, 245] on span at bounding box center [48, 246] width 5 height 7
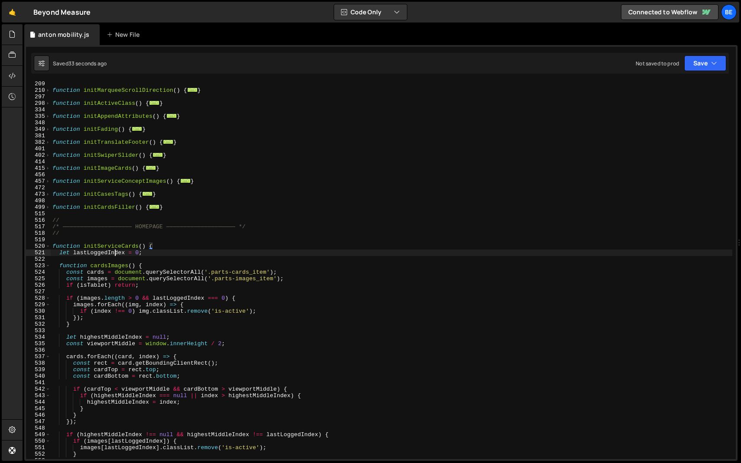
click at [114, 251] on div "function initMarqueeScrollDirection ( ) { ... } function initActiveClass ( ) { …" at bounding box center [392, 276] width 682 height 391
click at [114, 248] on div "function initMarqueeScrollDirection ( ) { ... } function initActiveClass ( ) { …" at bounding box center [392, 276] width 682 height 391
type textarea "function initServiceCards() {"
click at [114, 248] on div "function initMarqueeScrollDirection ( ) { ... } function initActiveClass ( ) { …" at bounding box center [392, 276] width 682 height 391
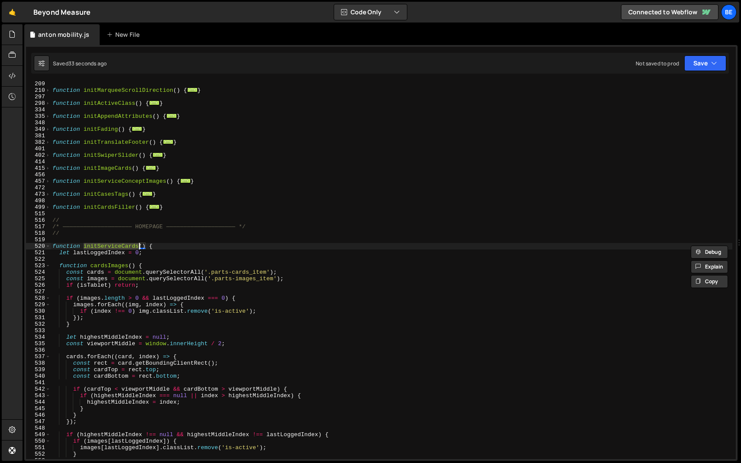
click at [118, 242] on div "function initMarqueeScrollDirection ( ) { ... } function initActiveClass ( ) { …" at bounding box center [392, 276] width 682 height 391
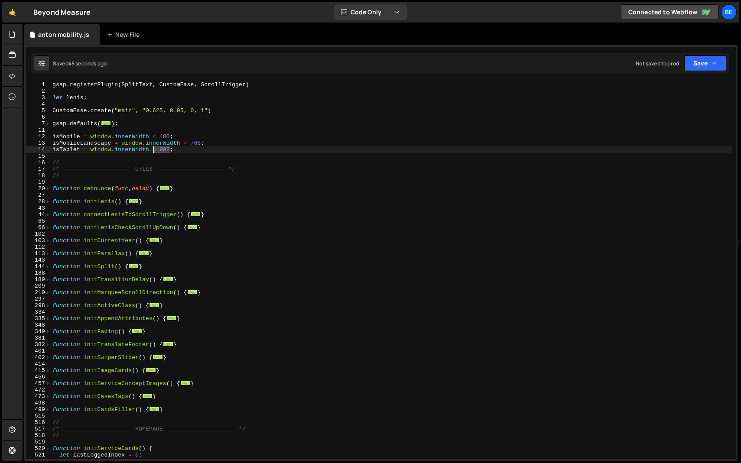
drag, startPoint x: 170, startPoint y: 152, endPoint x: 154, endPoint y: 151, distance: 16.1
click at [154, 151] on div "gsap . registerPlugin ( SplitText , CustomEase , ScrollTrigger ) let [PERSON_NA…" at bounding box center [392, 277] width 682 height 391
click at [153, 160] on div "gsap . registerPlugin ( SplitText , CustomEase , ScrollTrigger ) let [PERSON_NA…" at bounding box center [392, 277] width 682 height 391
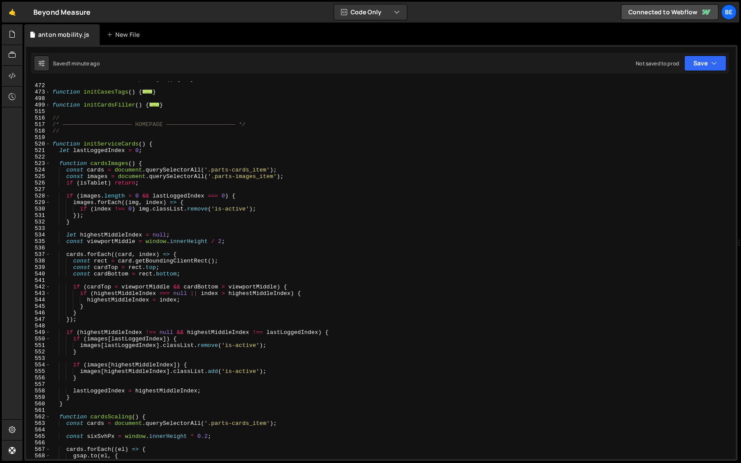
scroll to position [305, 0]
drag, startPoint x: 143, startPoint y: 183, endPoint x: 50, endPoint y: 183, distance: 93.6
click at [50, 183] on div "// 457 472 473 498 499 515 516 517 518 519 520 521 522 523 524 525 526 527 528 …" at bounding box center [381, 271] width 710 height 378
type textarea "if (isTablet) return;"
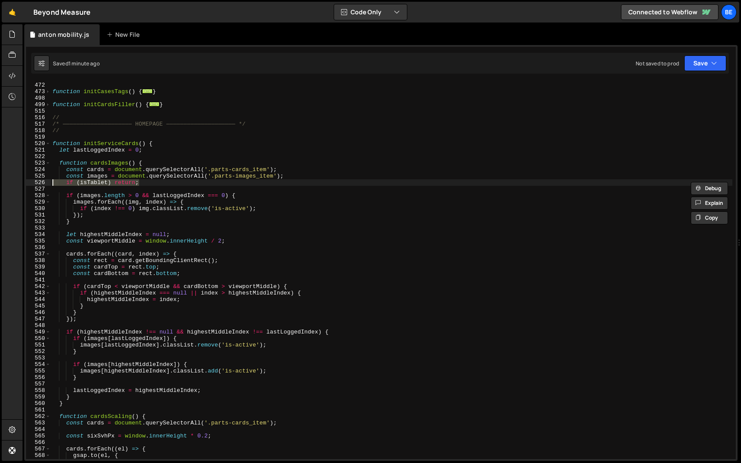
click at [72, 187] on div "function initServiceConceptImages ( ) { ... } function initCasesTags ( ) { ... …" at bounding box center [392, 270] width 682 height 391
click at [241, 166] on div "function initServiceConceptImages ( ) { ... } function initCasesTags ( ) { ... …" at bounding box center [392, 270] width 682 height 391
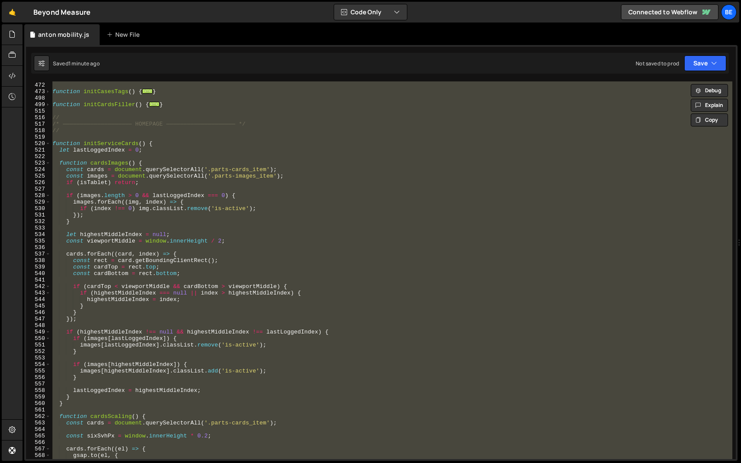
click at [217, 160] on div "function initServiceConceptImages ( ) { ... } function initCasesTags ( ) { ... …" at bounding box center [392, 271] width 682 height 378
type textarea "function cardsImages() {"
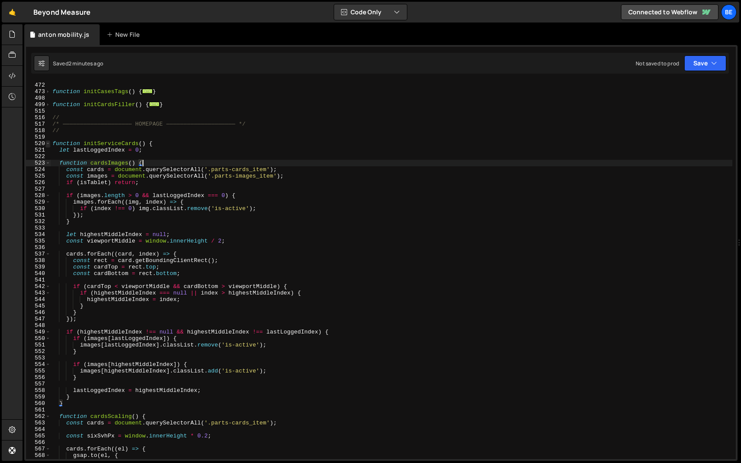
click at [47, 143] on span at bounding box center [48, 143] width 5 height 7
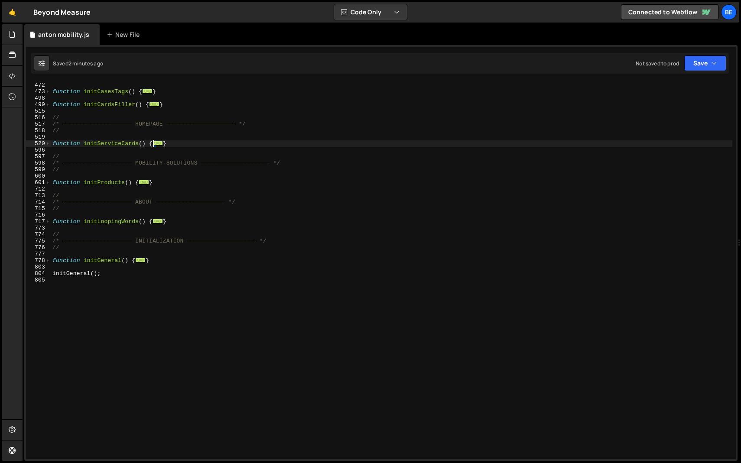
click at [89, 149] on div "function initServiceConceptImages ( ) { ... } function initCasesTags ( ) { ... …" at bounding box center [392, 270] width 682 height 391
click at [94, 140] on div "function initServiceConceptImages ( ) { ... } function initCasesTags ( ) { ... …" at bounding box center [392, 270] width 682 height 391
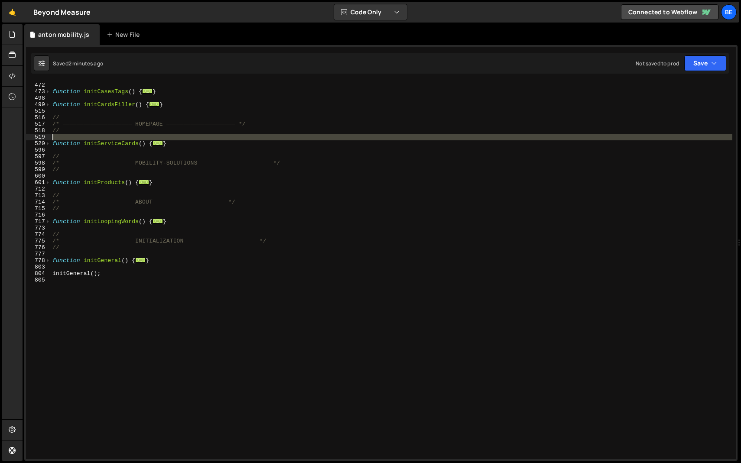
click at [94, 140] on div "function initServiceConceptImages ( ) { ... } function initCasesTags ( ) { ... …" at bounding box center [392, 270] width 682 height 391
click at [94, 146] on div "function initServiceConceptImages ( ) { ... } function initCasesTags ( ) { ... …" at bounding box center [392, 270] width 682 height 391
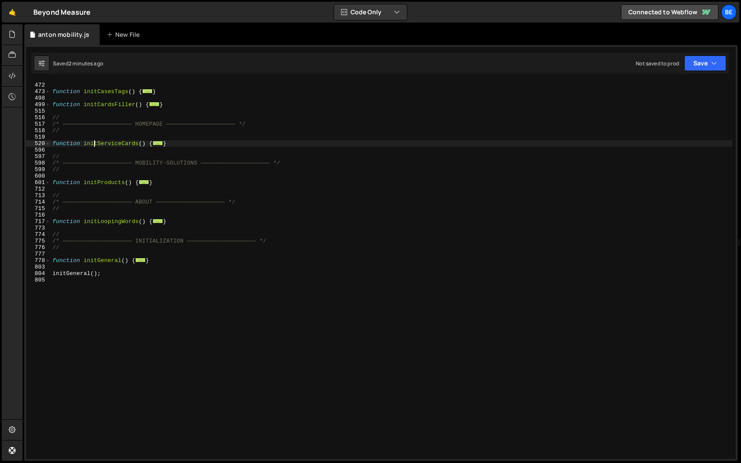
click at [94, 146] on div "function initServiceConceptImages ( ) { ... } function initCasesTags ( ) { ... …" at bounding box center [392, 270] width 682 height 391
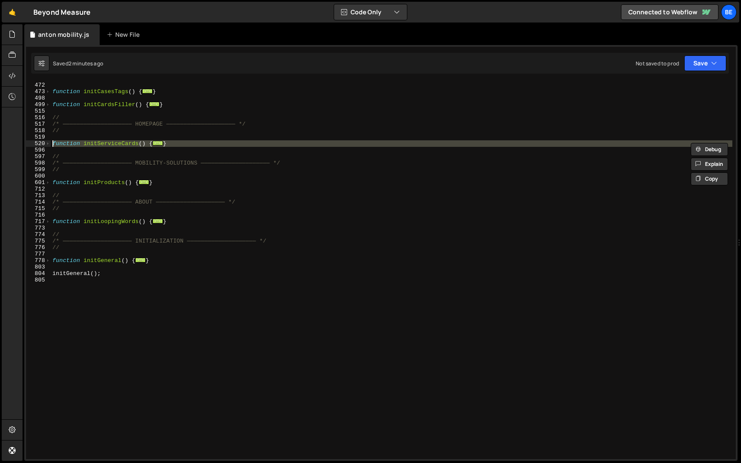
click at [94, 146] on div "function initServiceConceptImages ( ) { ... } function initCasesTags ( ) { ... …" at bounding box center [392, 270] width 682 height 391
paste textarea "}"
type textarea "}"
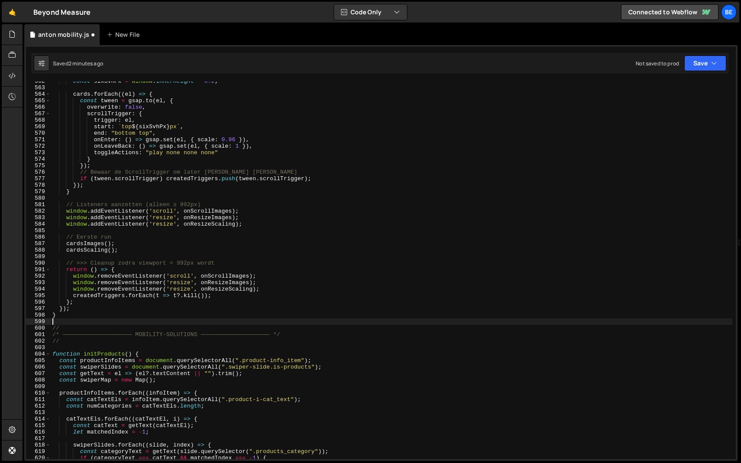
scroll to position [3651, 0]
